Goal: Check status: Check status

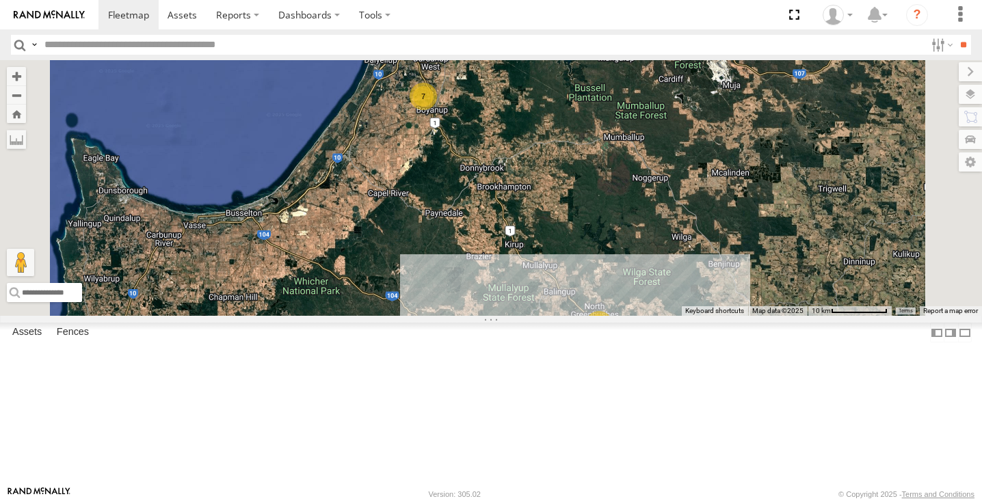
click at [613, 339] on div "10" at bounding box center [599, 324] width 27 height 27
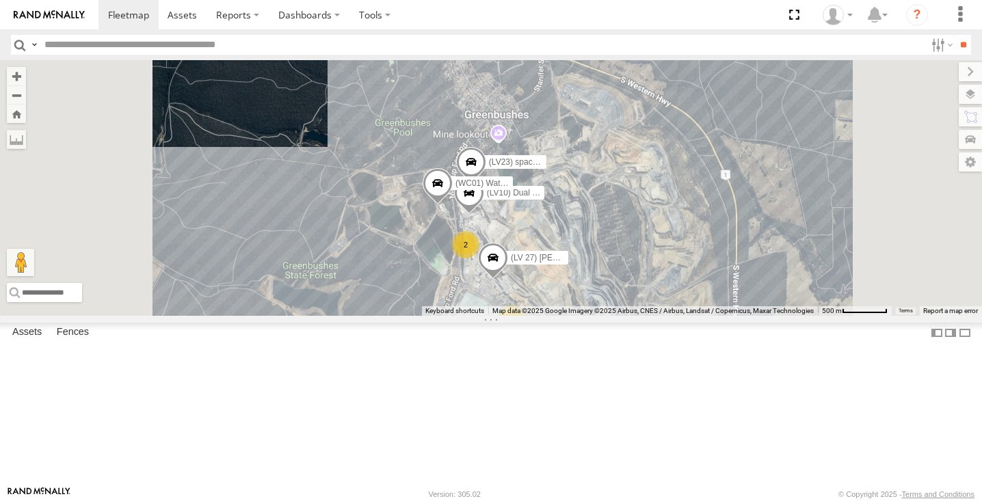
click at [453, 205] on span at bounding box center [438, 186] width 30 height 37
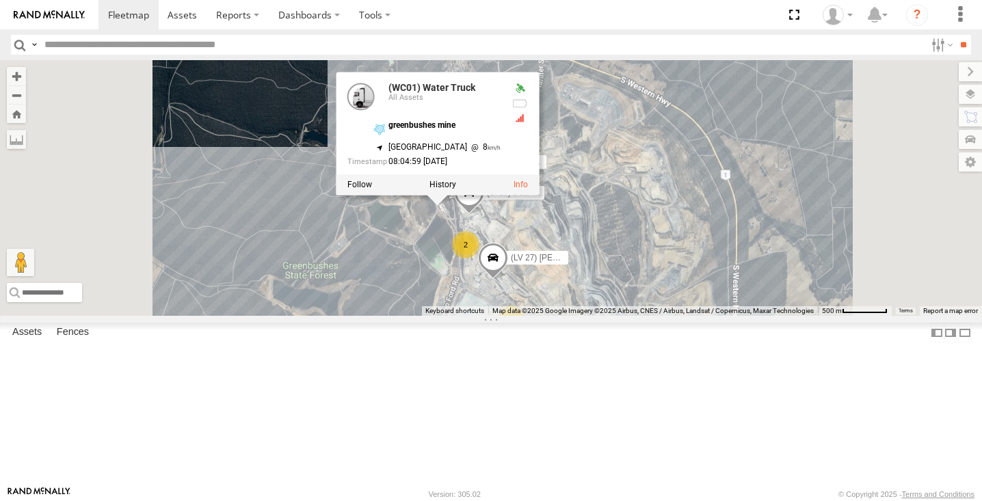
click at [807, 174] on div "(LV20) [PERSON_NAME] (LV 11). Patrol (TR6) Little Tipper (LV10) Dual cab ranger…" at bounding box center [491, 188] width 982 height 256
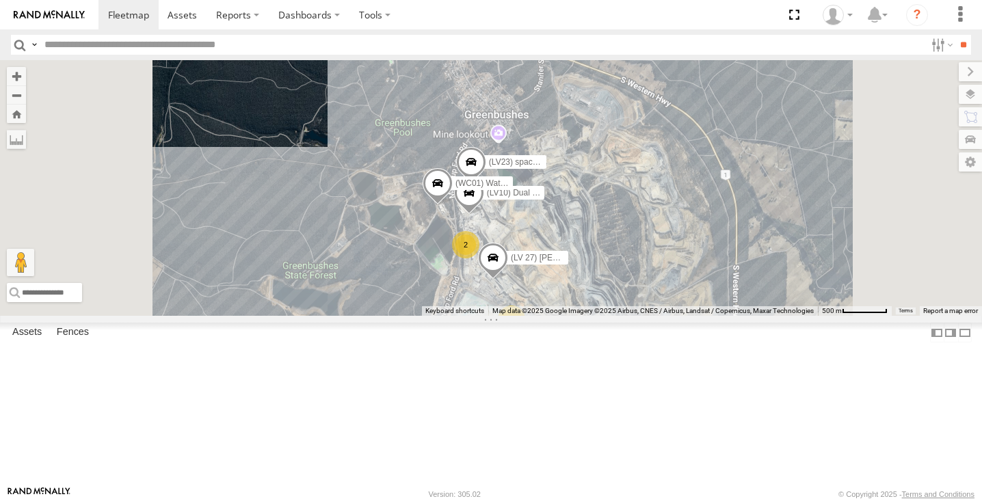
click at [560, 51] on span at bounding box center [545, 32] width 30 height 37
click at [577, 175] on div "(LV20) [PERSON_NAME] (LV 11). Patrol (TR6) Little Tipper (LV10) Dual cab ranger…" at bounding box center [491, 188] width 982 height 256
click at [453, 205] on span at bounding box center [438, 186] width 30 height 37
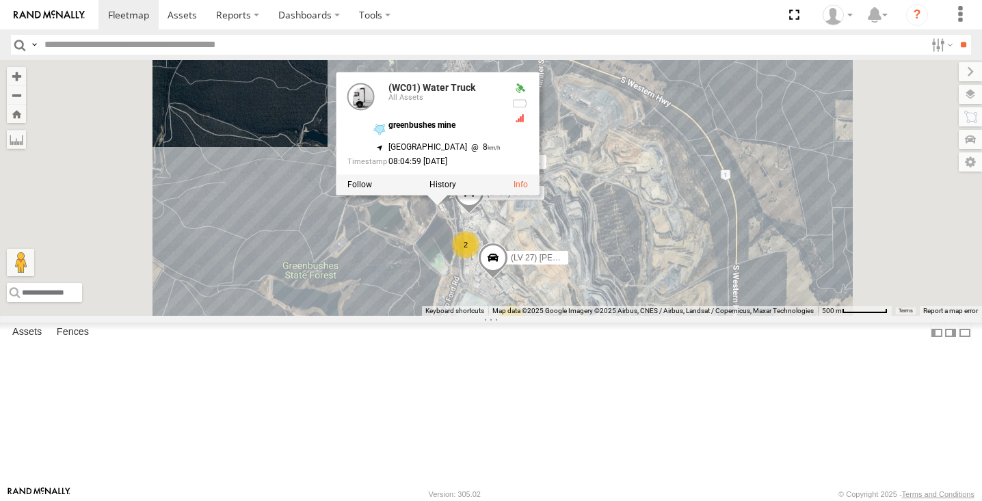
click at [408, 216] on div "(LV20) [PERSON_NAME] (LV 11). Patrol (TR6) Little Tipper (LV10) Dual cab ranger…" at bounding box center [491, 188] width 982 height 256
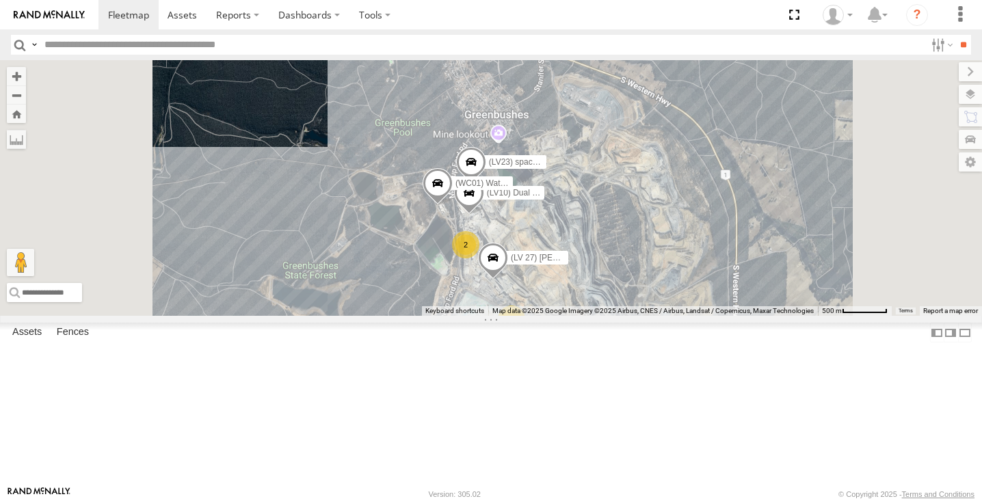
click at [452, 262] on div "(LV20) [PERSON_NAME] (LV 11). Patrol (TR6) Little Tipper (LV10) Dual cab ranger…" at bounding box center [491, 188] width 982 height 256
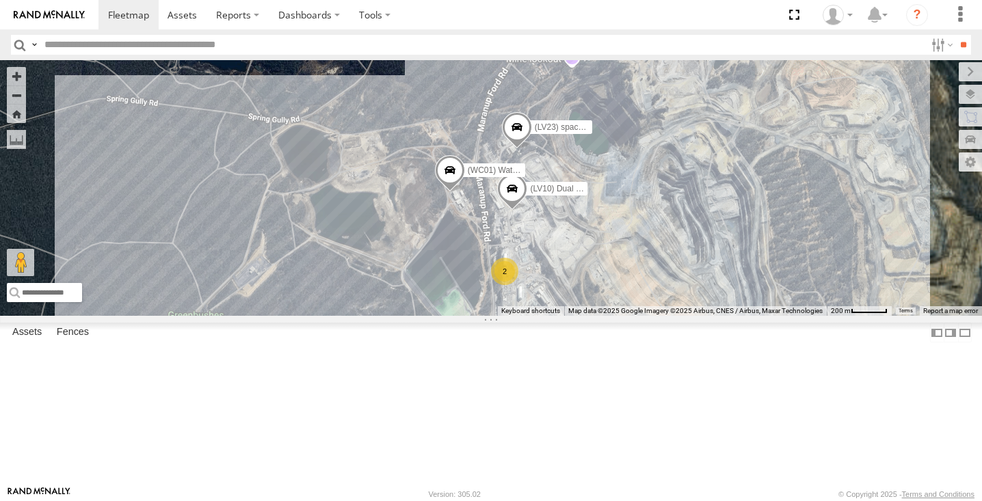
drag, startPoint x: 614, startPoint y: 247, endPoint x: 510, endPoint y: 142, distance: 147.1
click at [510, 142] on div "(LV20) [PERSON_NAME] (LV 11). Patrol (TR6) Little Tipper (LV10) Dual cab ranger…" at bounding box center [491, 188] width 982 height 256
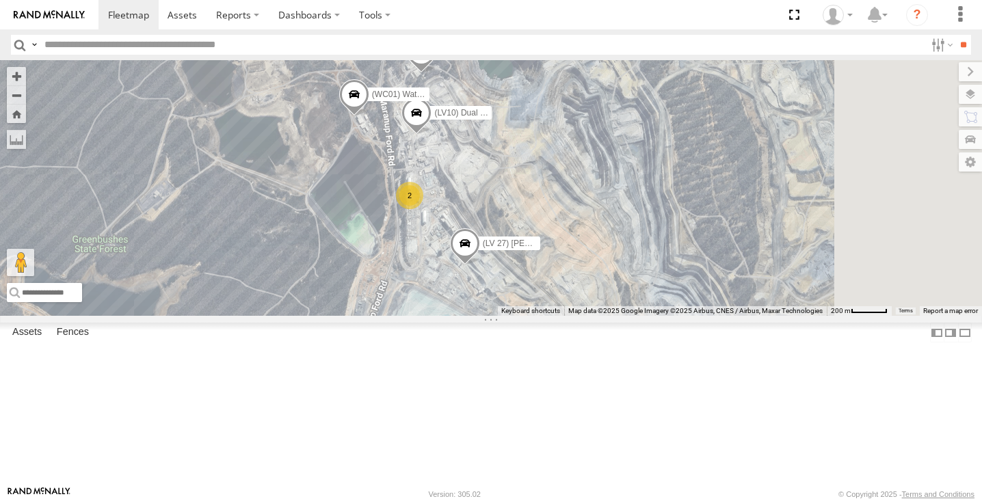
drag, startPoint x: 616, startPoint y: 372, endPoint x: 544, endPoint y: 319, distance: 89.1
click at [544, 316] on div "(LV20) [PERSON_NAME] (LV 11). Patrol (TR6) Little Tipper (LV10) Dual cab ranger…" at bounding box center [491, 188] width 982 height 256
click at [0, 0] on span at bounding box center [0, 0] width 0 height 0
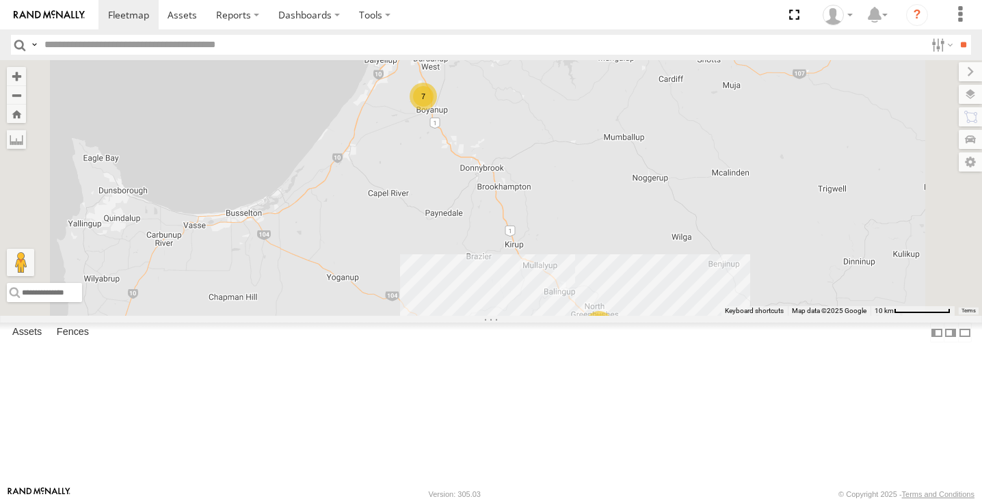
click at [613, 339] on div "10" at bounding box center [599, 324] width 27 height 27
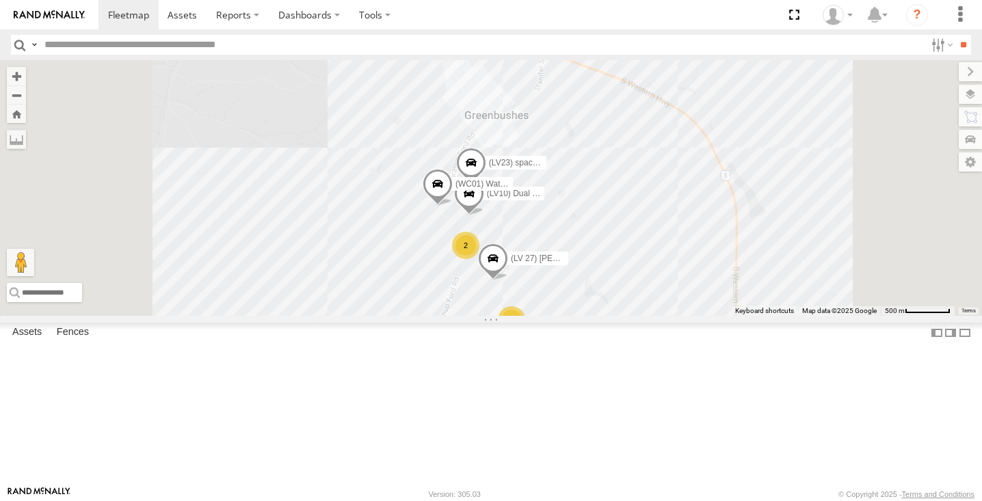
click at [525, 334] on div "3" at bounding box center [511, 319] width 27 height 27
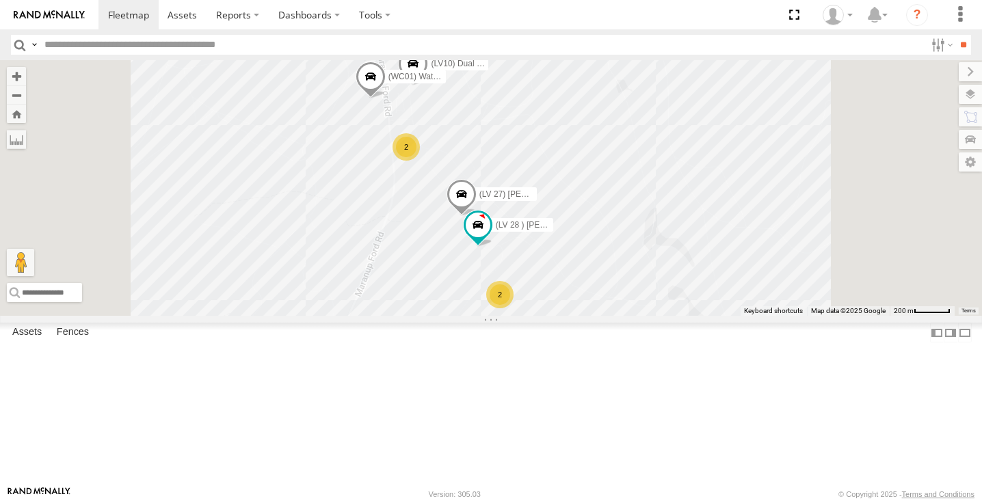
click at [0, 0] on span at bounding box center [0, 0] width 0 height 0
click at [971, 91] on label at bounding box center [957, 94] width 50 height 19
click at [0, 0] on label at bounding box center [0, 0] width 0 height 0
click at [0, 0] on span "Satellite + Roadmap" at bounding box center [0, 0] width 0 height 0
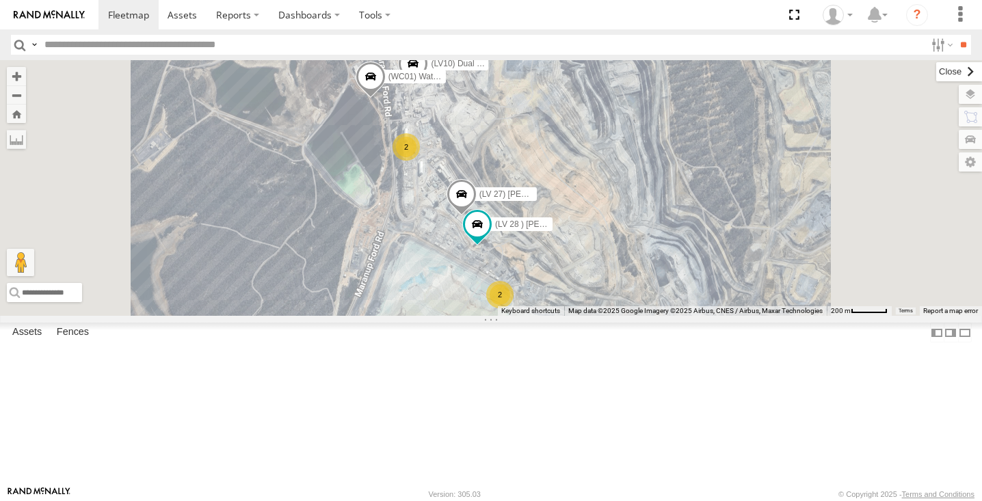
click at [937, 66] on label at bounding box center [960, 71] width 46 height 19
click at [531, 21] on section at bounding box center [539, 14] width 880 height 29
